Goal: Task Accomplishment & Management: Manage account settings

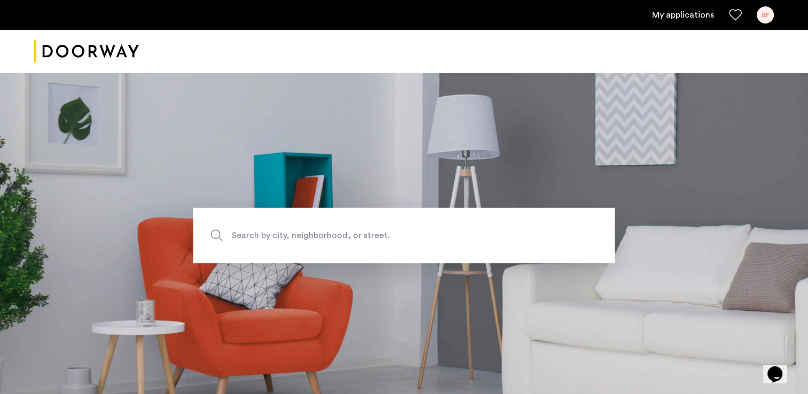
drag, startPoint x: 679, startPoint y: 15, endPoint x: 693, endPoint y: 108, distance: 94.5
click at [679, 15] on link "My applications" at bounding box center [683, 15] width 62 height 13
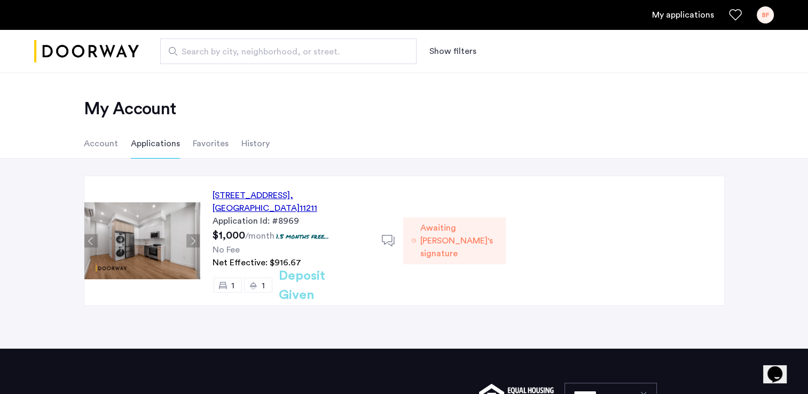
click at [105, 145] on li "Account" at bounding box center [101, 144] width 34 height 30
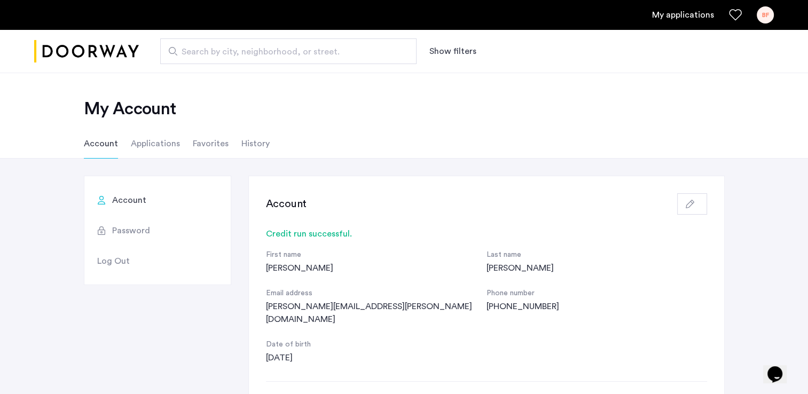
click at [126, 231] on span "Password" at bounding box center [131, 230] width 38 height 13
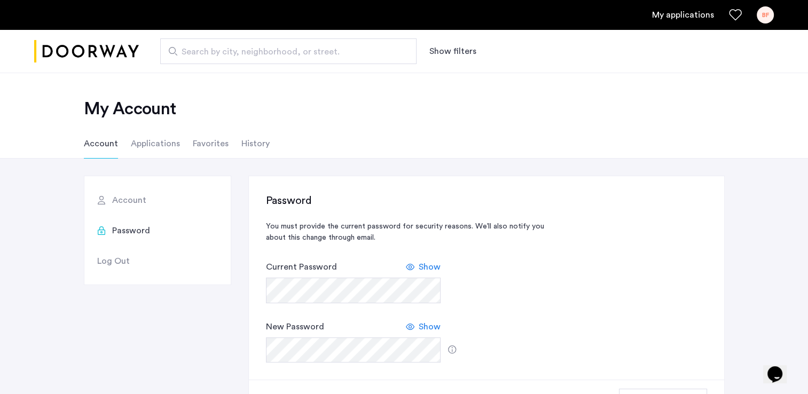
click at [127, 205] on span "Account" at bounding box center [129, 200] width 34 height 13
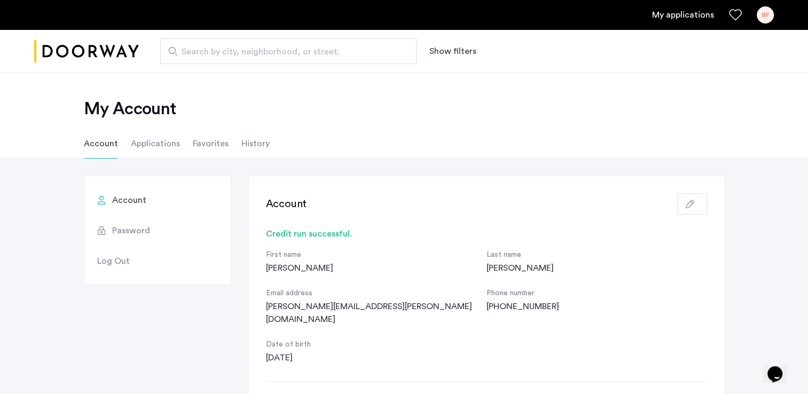
click at [140, 142] on li "Applications" at bounding box center [155, 144] width 49 height 30
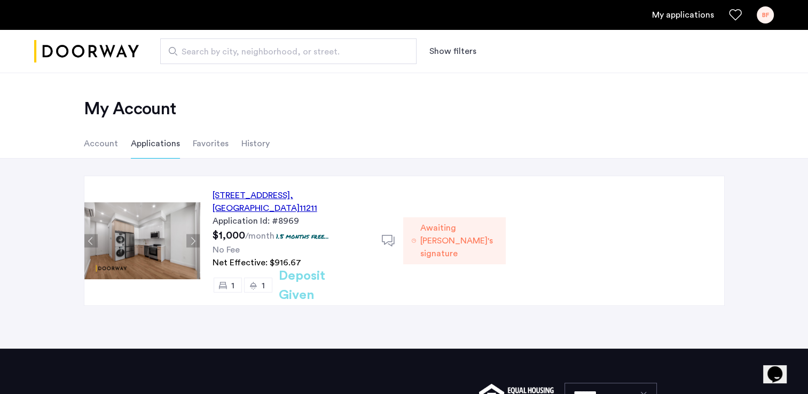
click at [497, 232] on span "Awaiting [PERSON_NAME]'s signature" at bounding box center [458, 241] width 77 height 38
click at [497, 229] on span "Awaiting [PERSON_NAME]'s signature" at bounding box center [458, 241] width 77 height 38
click at [256, 142] on li "History" at bounding box center [255, 144] width 28 height 30
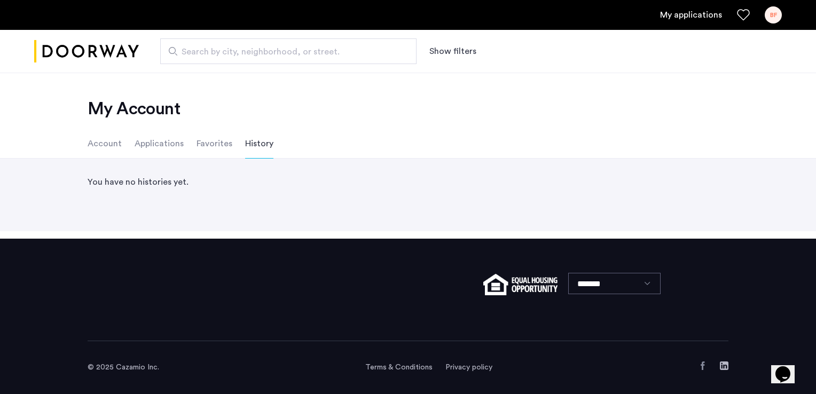
click at [107, 142] on li "Account" at bounding box center [105, 144] width 34 height 30
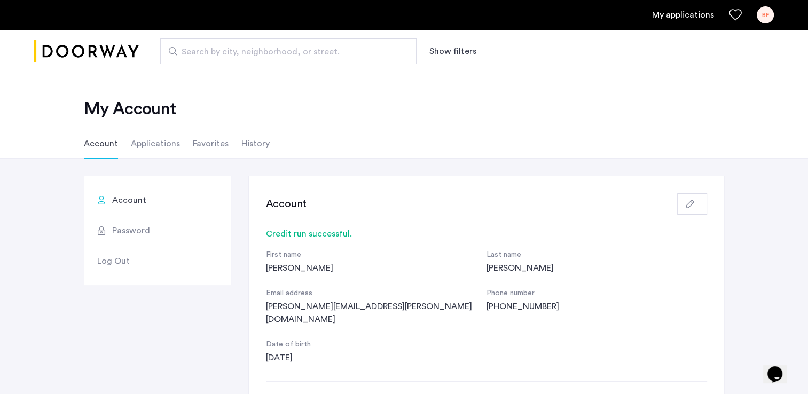
click at [123, 198] on span "Account" at bounding box center [129, 200] width 34 height 13
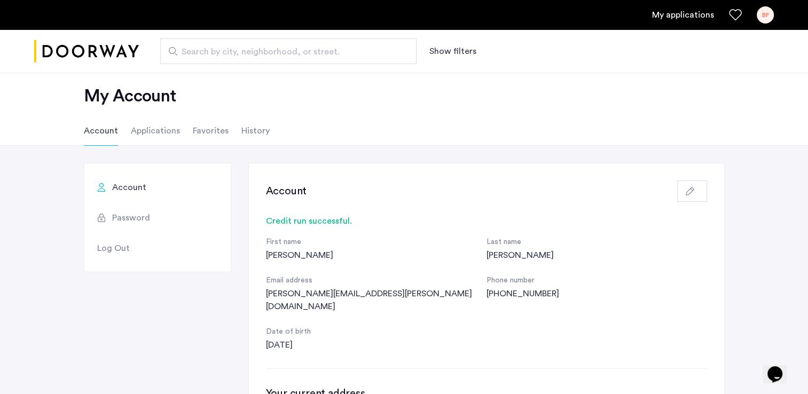
scroll to position [7, 0]
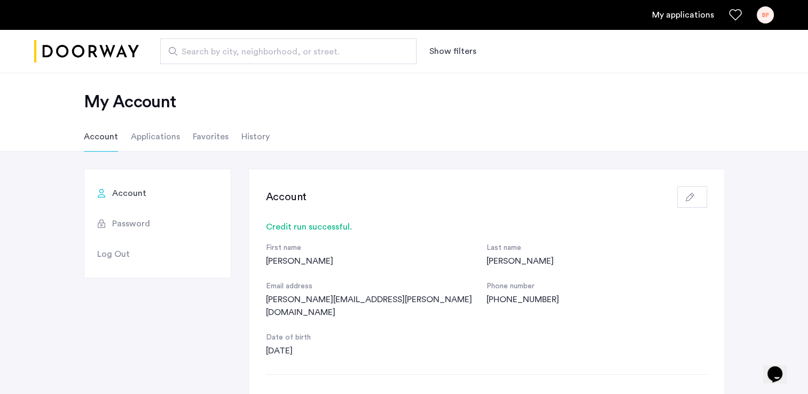
click at [132, 223] on span "Password" at bounding box center [131, 223] width 38 height 13
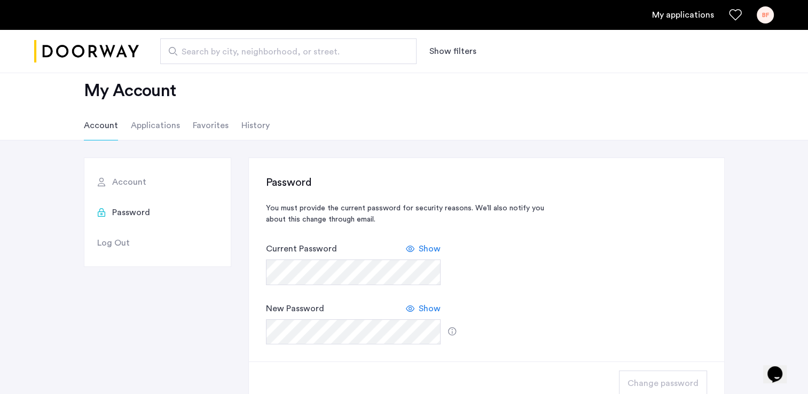
scroll to position [4, 0]
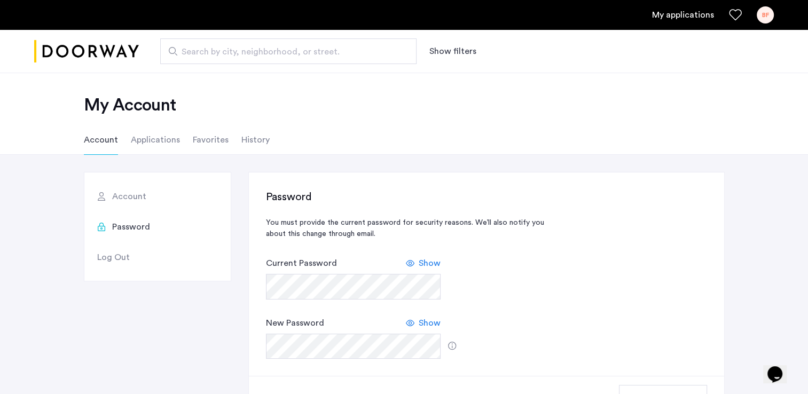
click at [121, 255] on span "Log Out" at bounding box center [113, 257] width 33 height 13
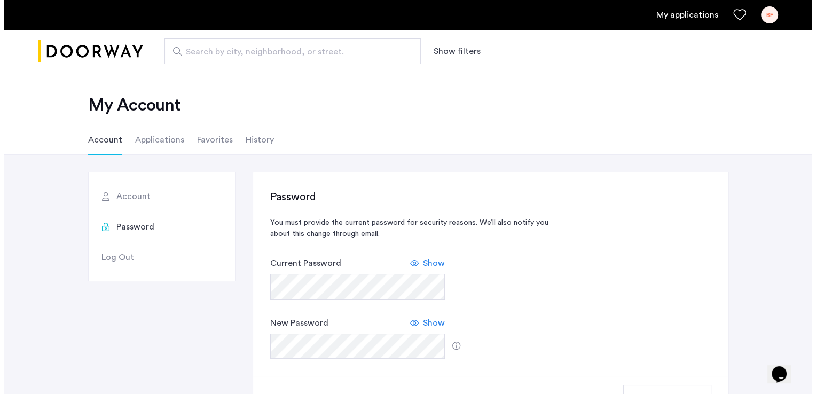
scroll to position [0, 0]
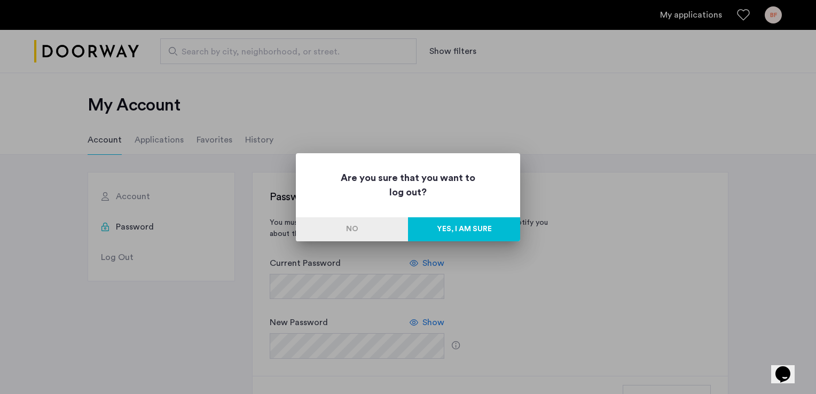
click at [468, 229] on button "Yes, I am sure" at bounding box center [464, 229] width 112 height 24
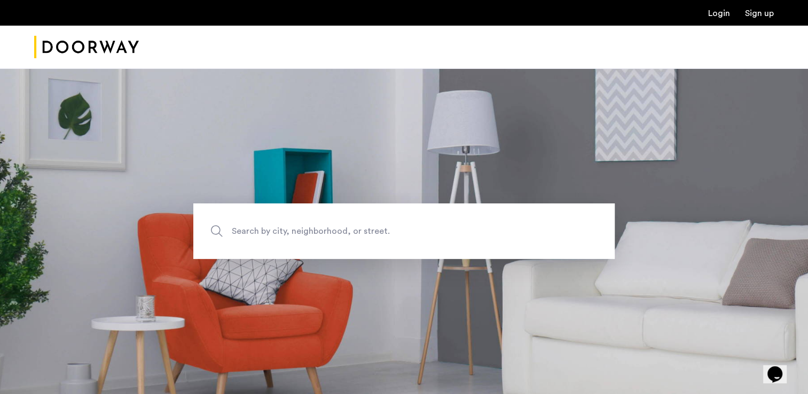
drag, startPoint x: 715, startPoint y: 13, endPoint x: 745, endPoint y: 83, distance: 76.8
click at [715, 13] on link "Login" at bounding box center [719, 13] width 22 height 9
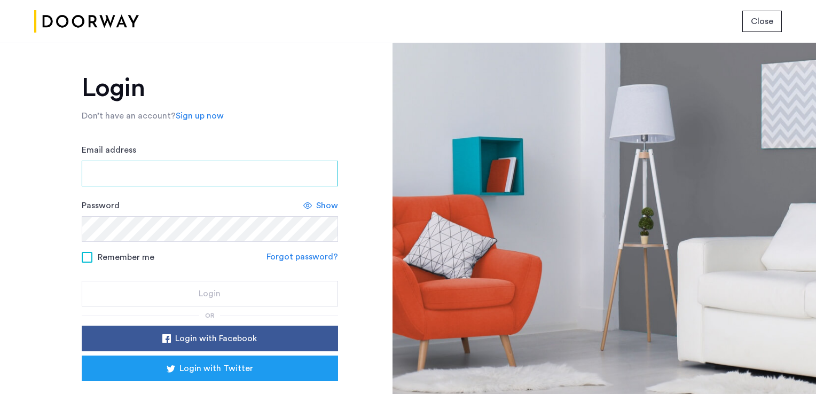
click at [124, 169] on input "Email address" at bounding box center [210, 174] width 256 height 26
type input "**********"
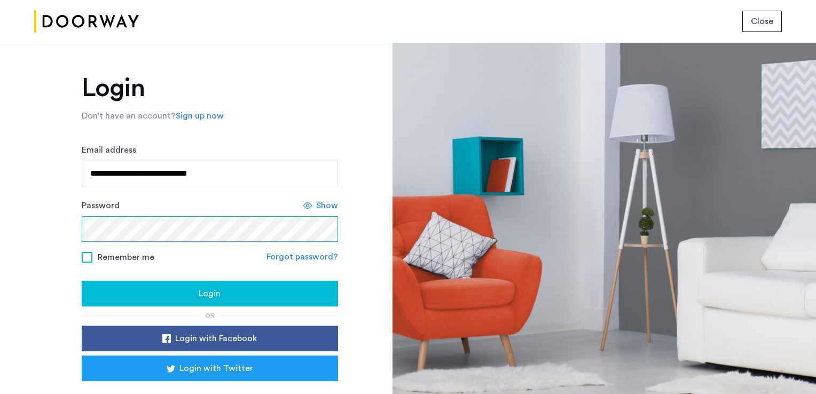
click at [82, 281] on button "Login" at bounding box center [210, 294] width 256 height 26
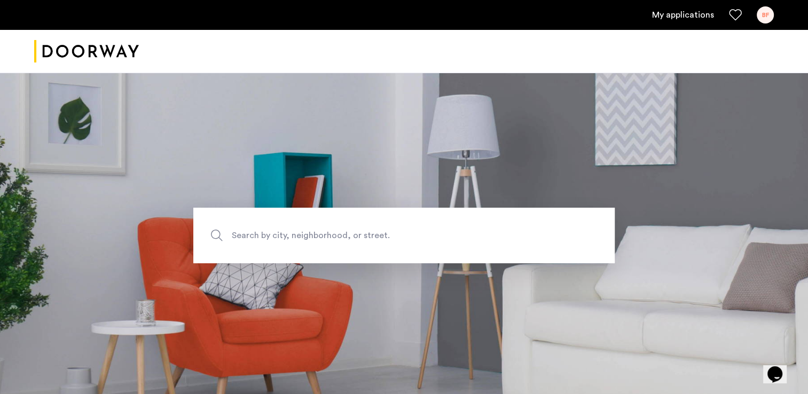
click at [688, 15] on link "My applications" at bounding box center [683, 15] width 62 height 13
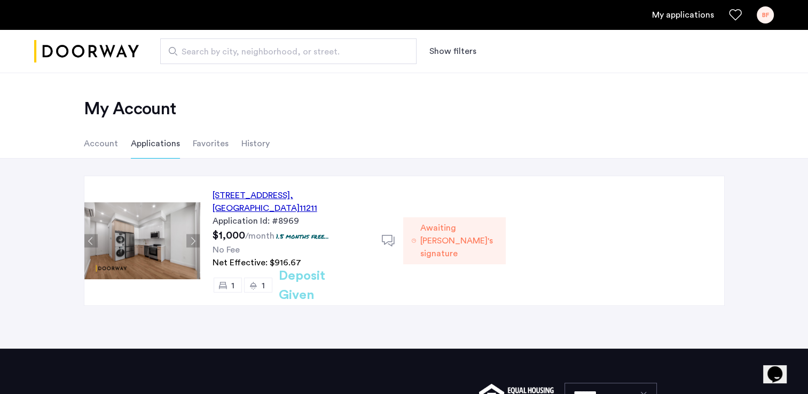
click at [497, 226] on span "Awaiting [PERSON_NAME]'s signature" at bounding box center [458, 241] width 77 height 38
click at [97, 144] on li "Account" at bounding box center [101, 144] width 34 height 30
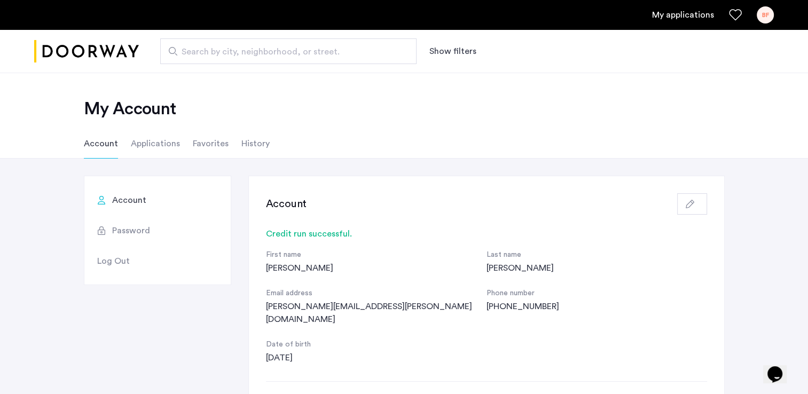
click at [763, 13] on div "BF" at bounding box center [765, 14] width 17 height 17
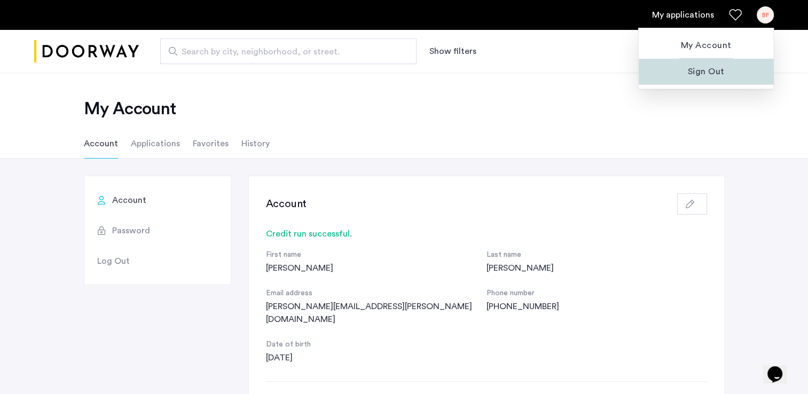
click at [714, 73] on span "Sign Out" at bounding box center [705, 71] width 117 height 13
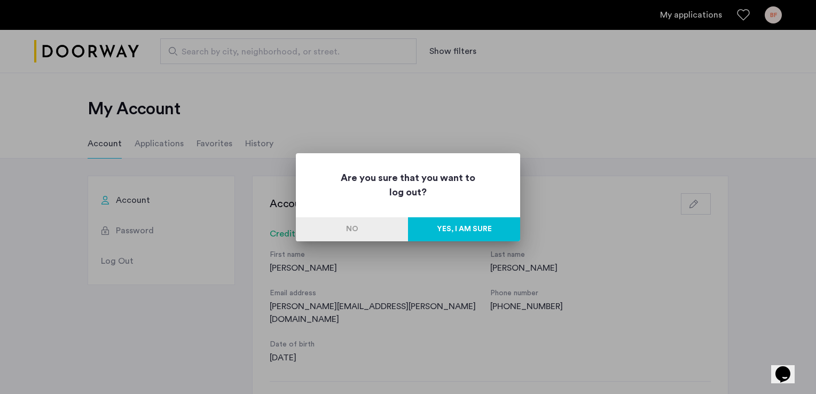
click at [449, 231] on button "Yes, I am sure" at bounding box center [464, 229] width 112 height 24
